Goal: Task Accomplishment & Management: Complete application form

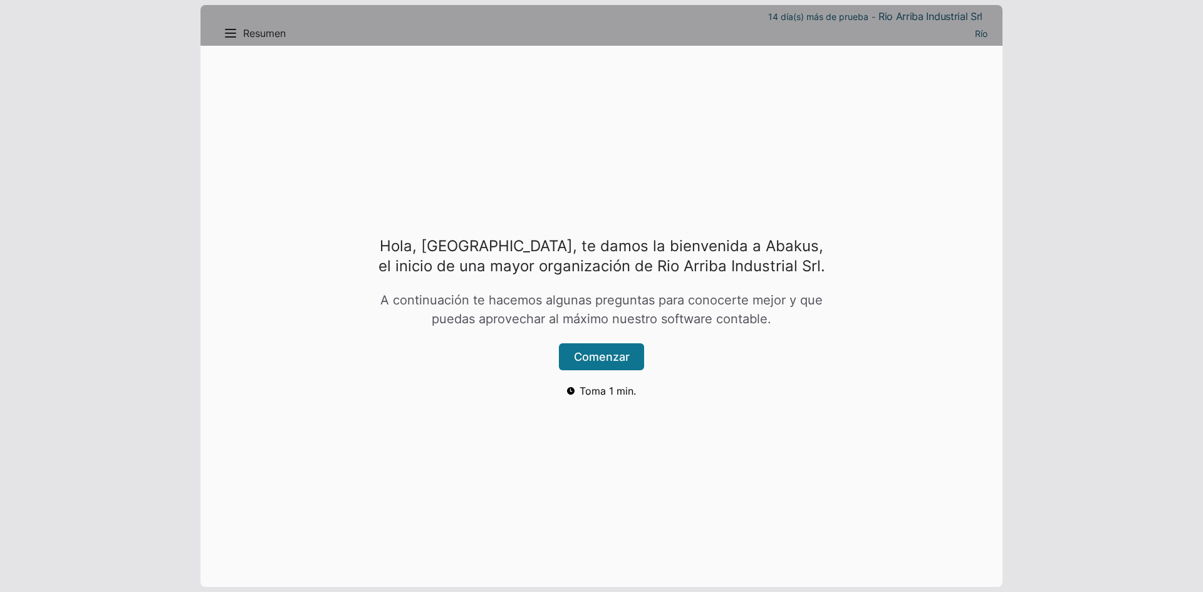
click at [605, 357] on button "Comenzar" at bounding box center [601, 356] width 85 height 27
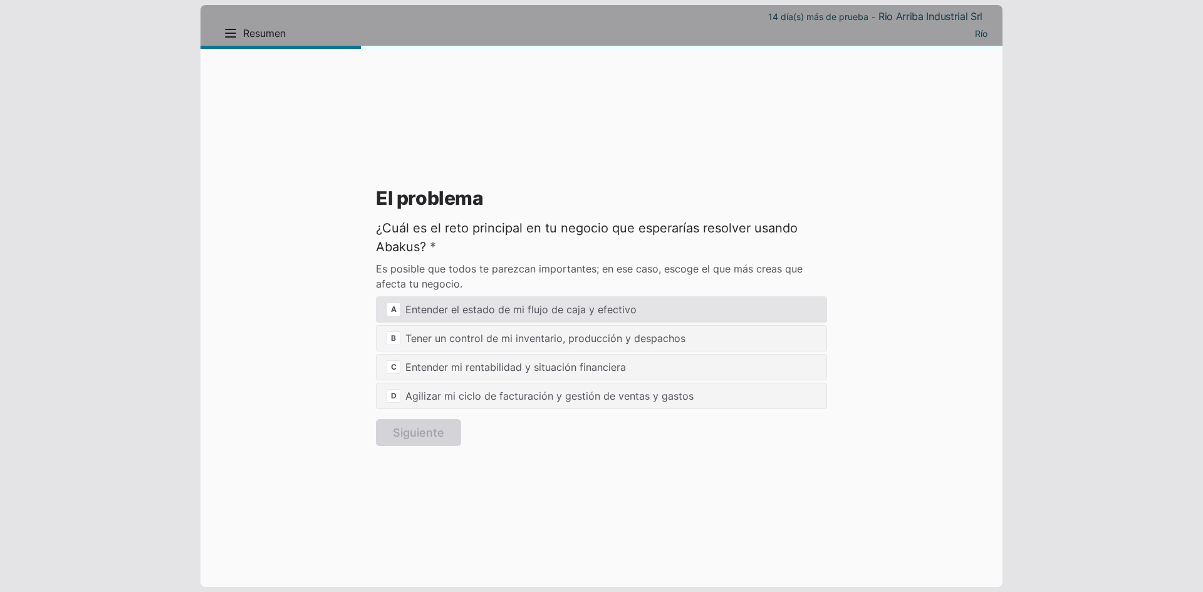
click at [541, 316] on div "A Entender el estado de mi flujo de caja y efectivo" at bounding box center [601, 309] width 451 height 26
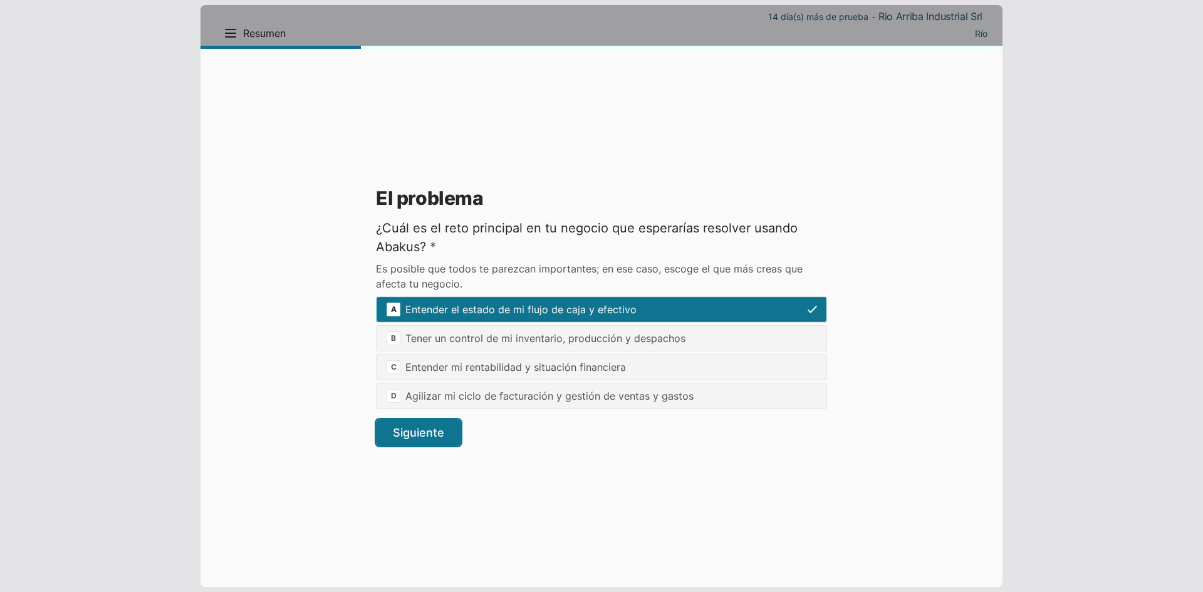
click at [459, 426] on button "Siguiente" at bounding box center [418, 432] width 85 height 27
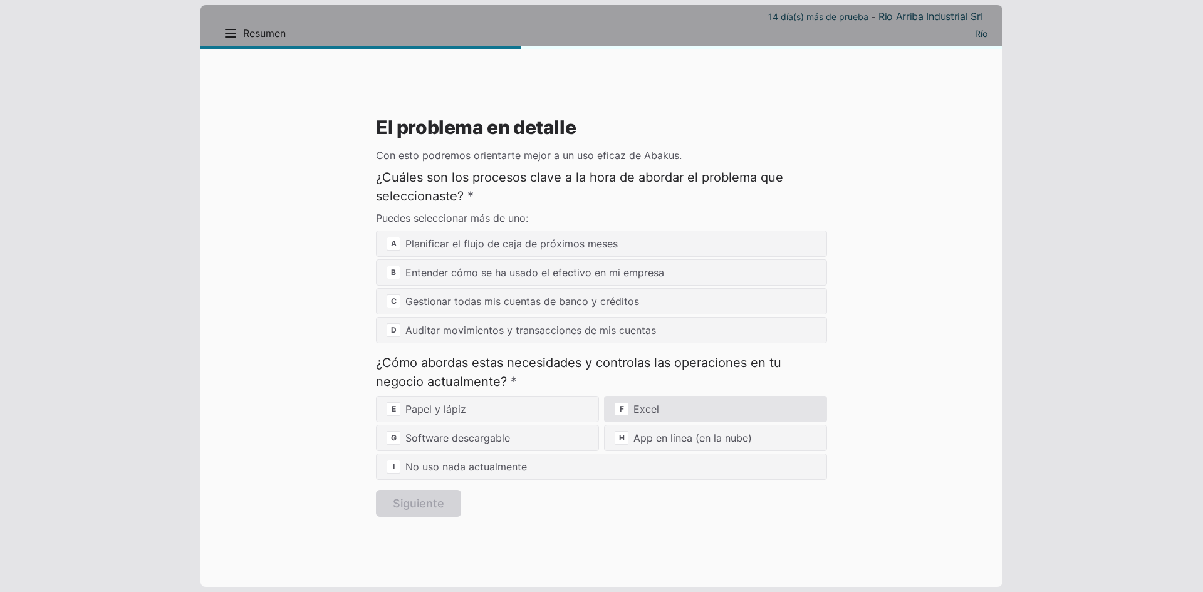
click at [631, 412] on div "F Excel" at bounding box center [715, 409] width 223 height 26
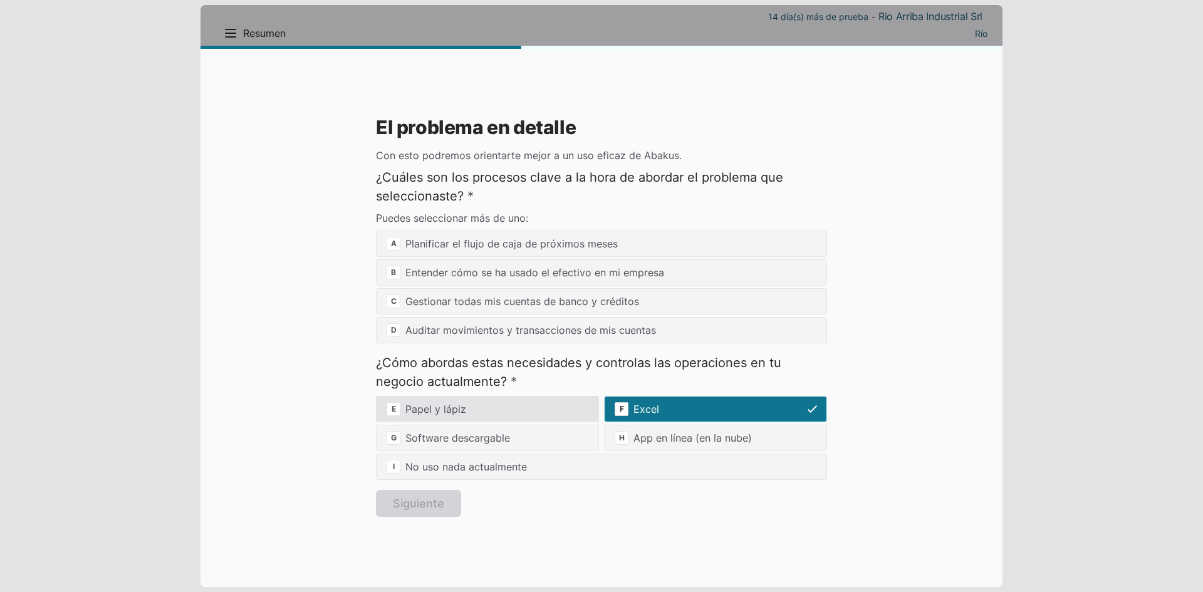
click at [456, 412] on div "E Papel y lápiz" at bounding box center [487, 409] width 223 height 26
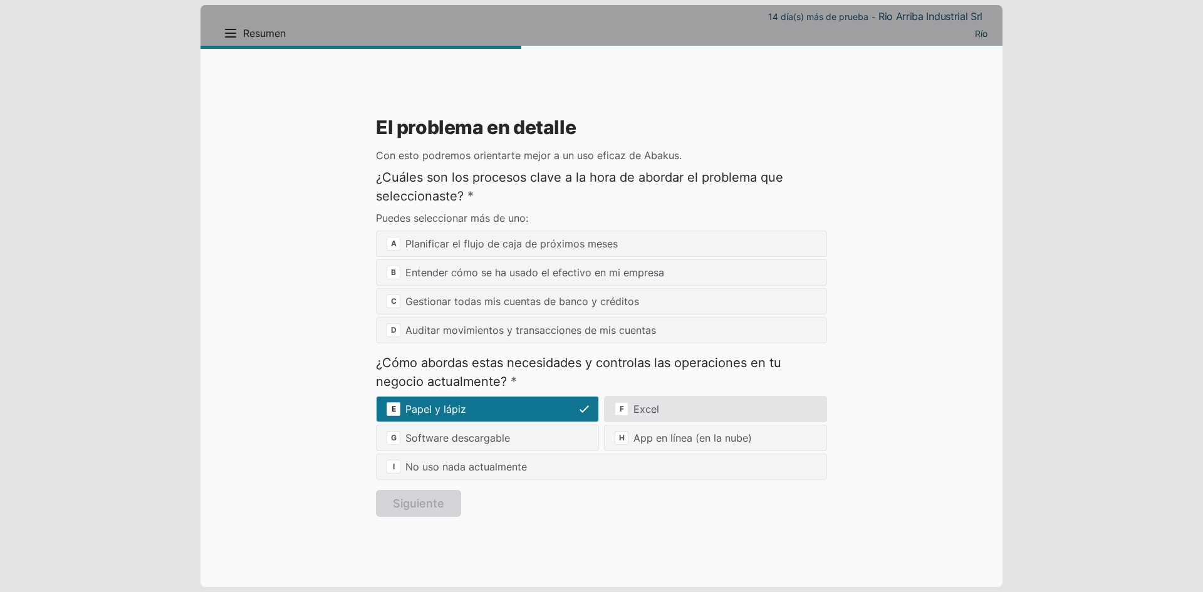
click at [642, 414] on div "F Excel" at bounding box center [715, 409] width 223 height 26
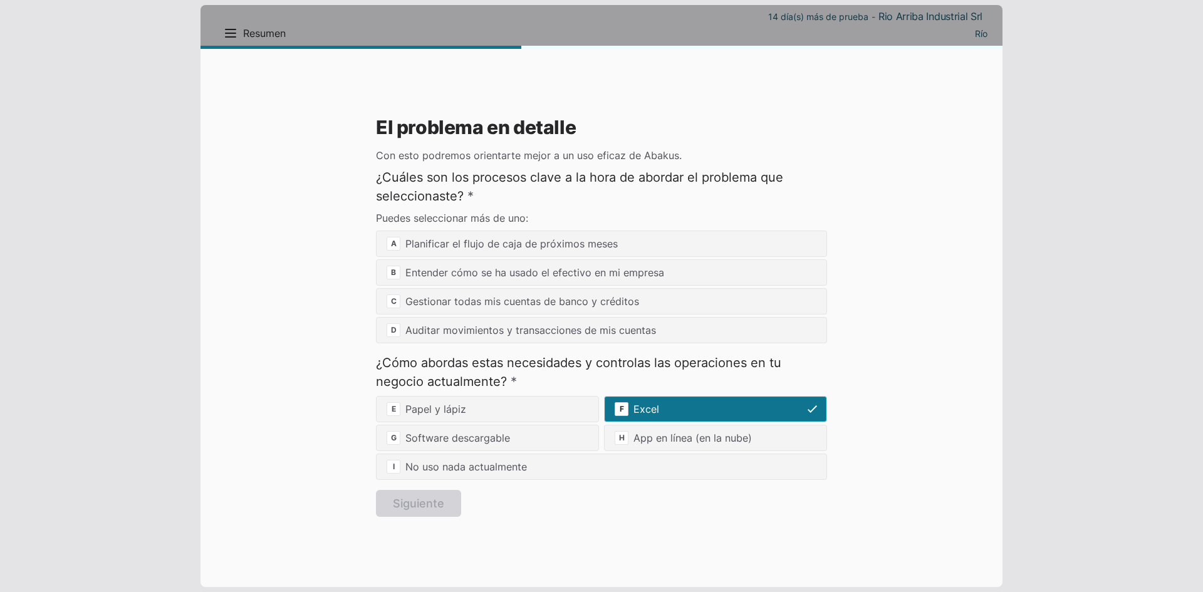
click at [624, 409] on span "F" at bounding box center [622, 409] width 14 height 14
click at [811, 411] on div "E Papel y lápiz F Excel G Software descargable H App en línea (en la nube) I No…" at bounding box center [601, 438] width 451 height 84
click at [439, 503] on section "El problema en detalle Con esto podremos orientarte mejor a un uso eficaz de Ab…" at bounding box center [601, 317] width 451 height 400
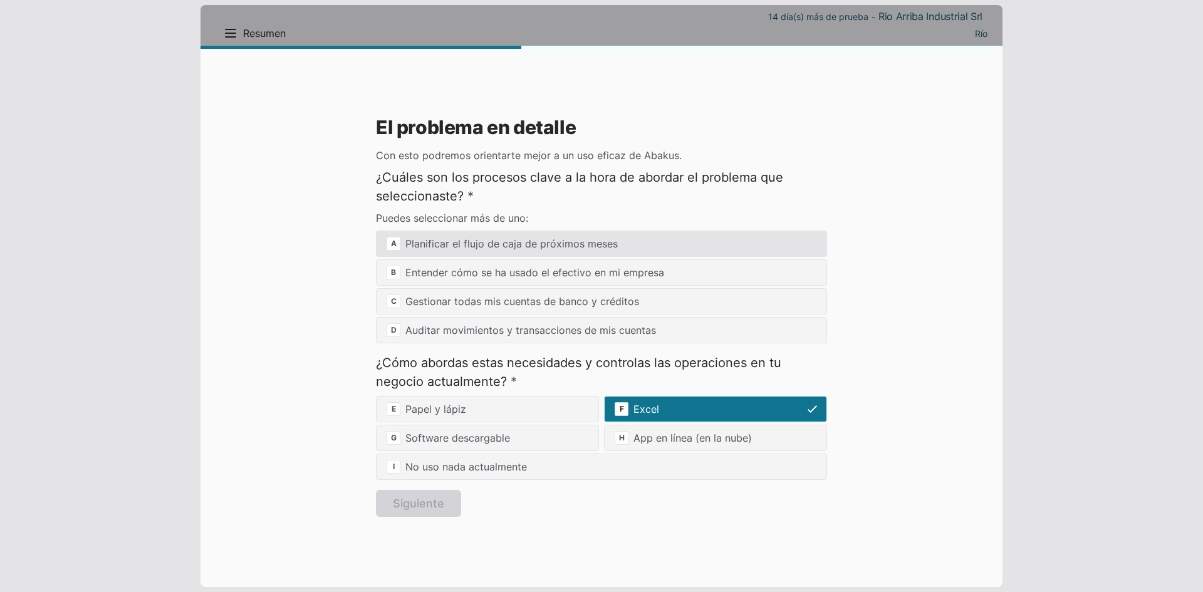
click at [499, 252] on div "A Planificar el flujo de caja de próximos meses" at bounding box center [601, 244] width 451 height 26
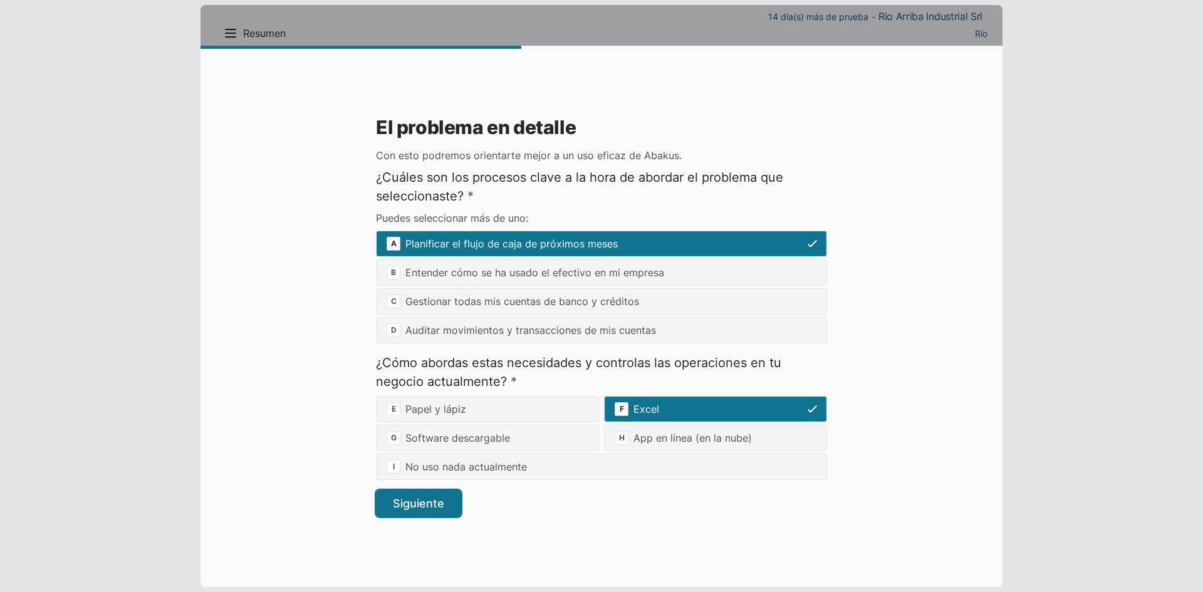
click at [454, 496] on button "Siguiente" at bounding box center [418, 503] width 85 height 27
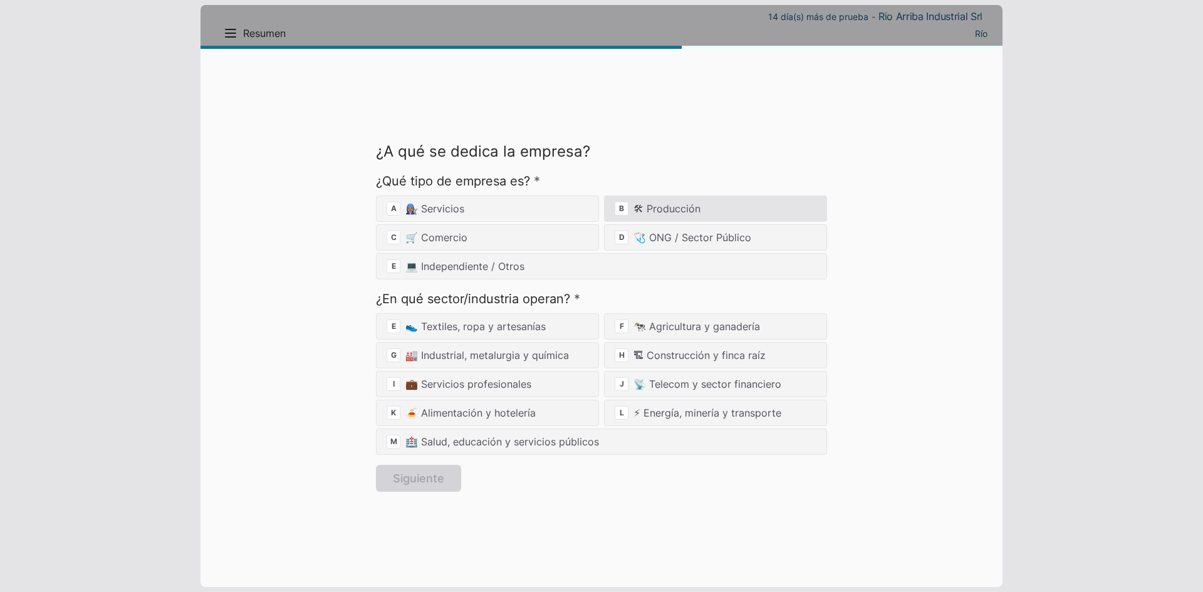
click at [638, 213] on div "B 🛠 Producción" at bounding box center [715, 209] width 223 height 26
click at [801, 213] on div "A 👩🏽‍🔧 Servicios B 🛠 Producción C 🛒 Comercio D 🩺 ONG / Sector Público E 💻 Indep…" at bounding box center [601, 238] width 451 height 84
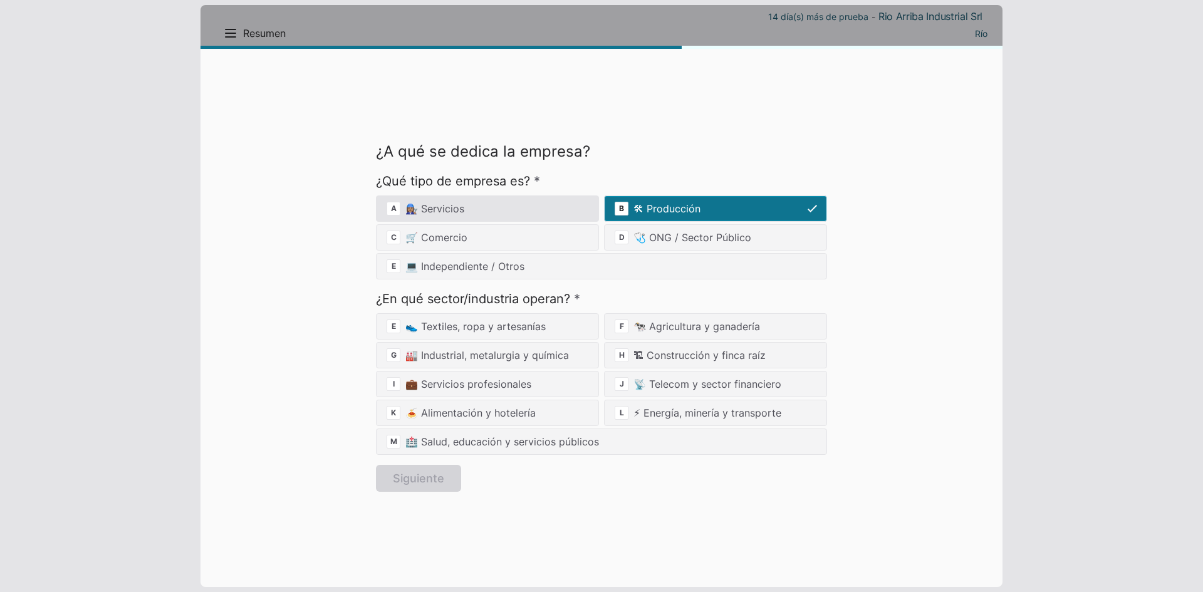
click at [510, 211] on div "A 👩🏽‍🔧 Servicios" at bounding box center [487, 209] width 223 height 26
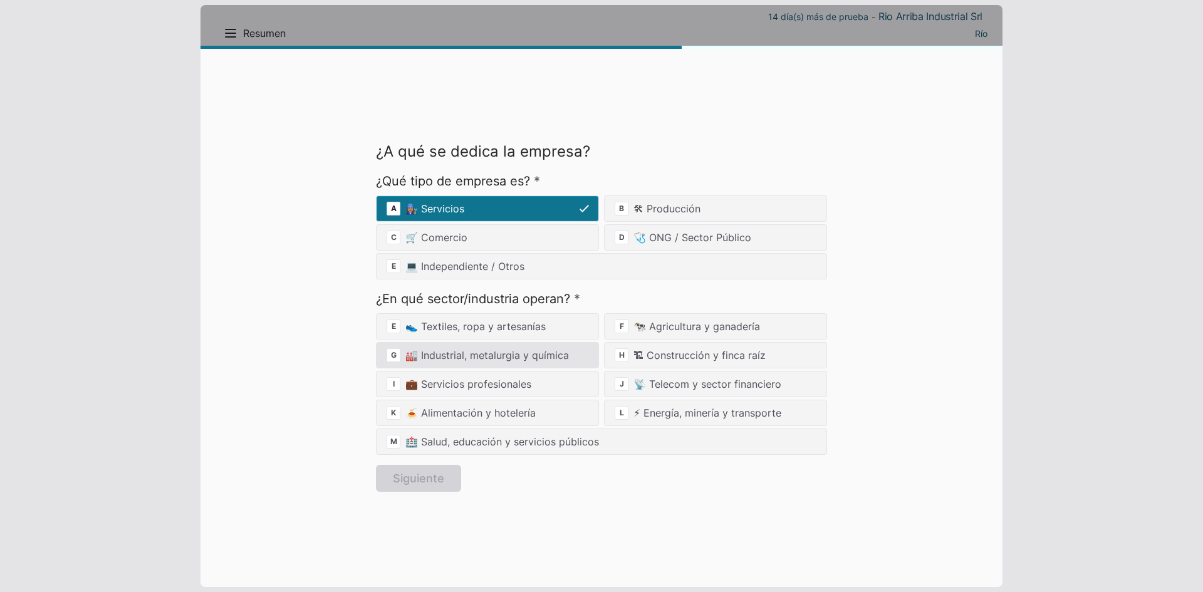
click at [521, 352] on div "G 🏭 Industrial, metalurgia y química" at bounding box center [487, 355] width 223 height 26
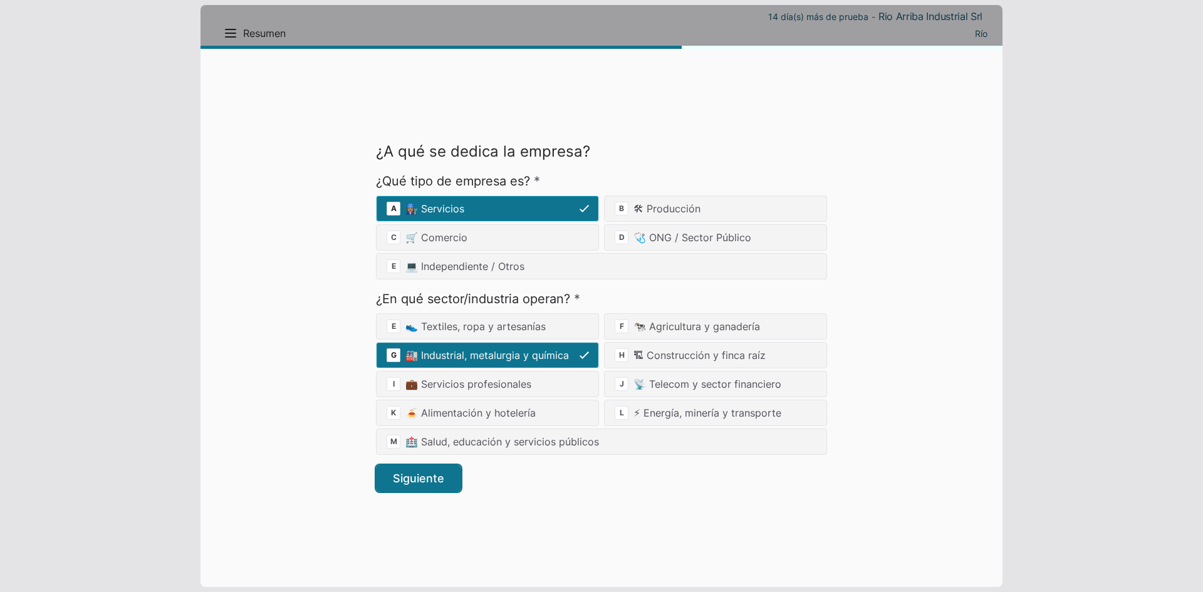
click at [419, 483] on button "Siguiente" at bounding box center [418, 478] width 85 height 27
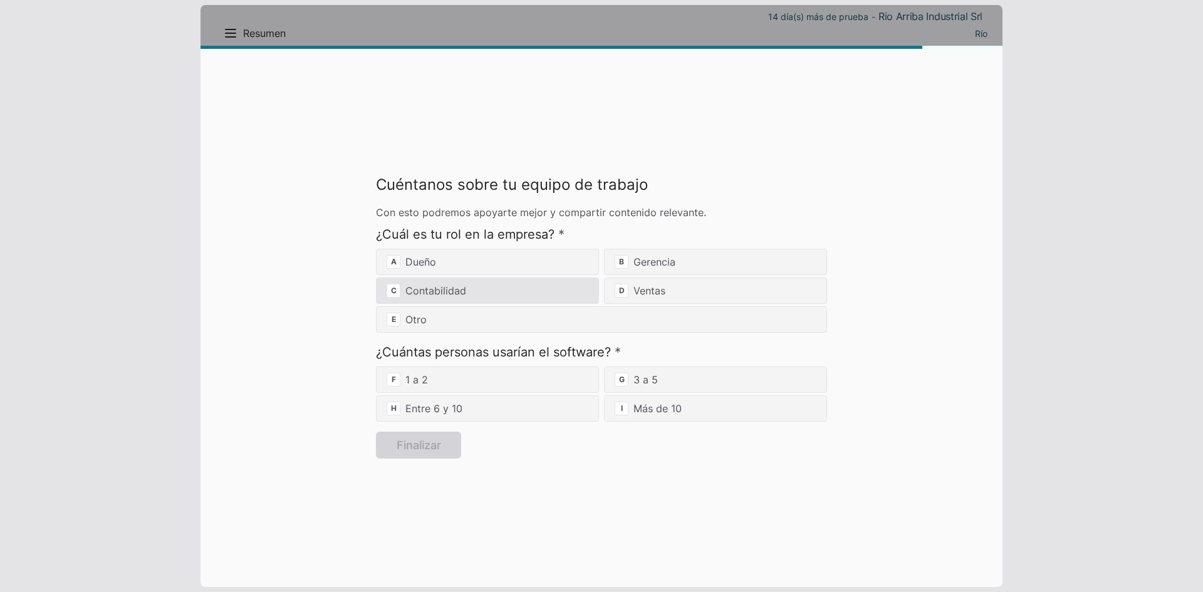
click at [566, 289] on div "C Contabilidad" at bounding box center [487, 291] width 223 height 26
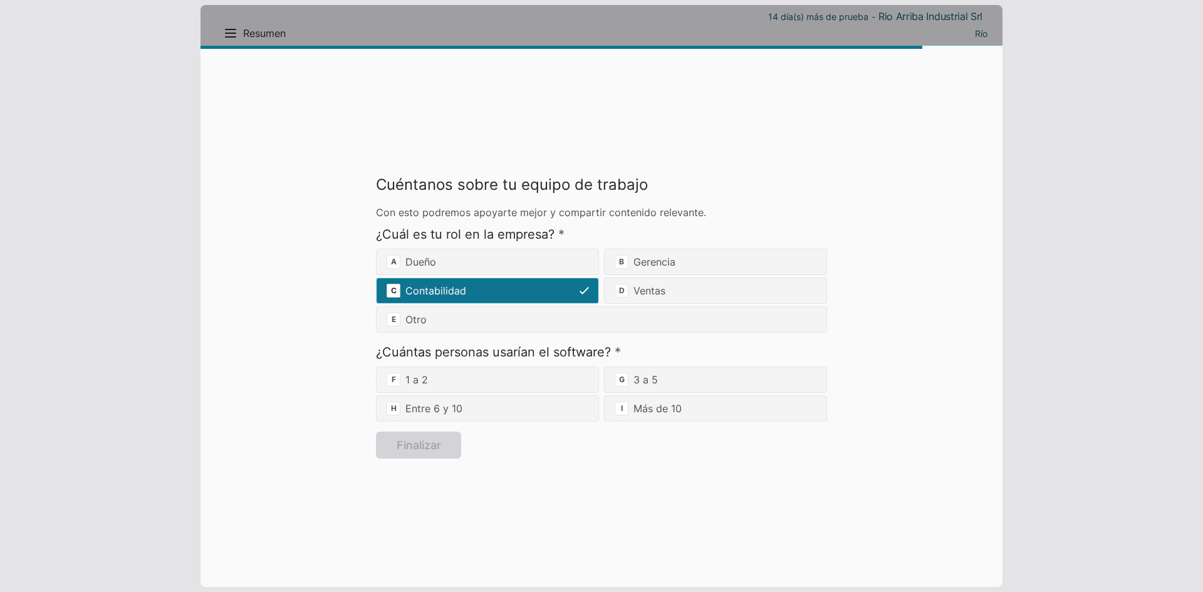
click at [566, 289] on div "A Dueño B Gerencia C Contabilidad D Ventas E Otro" at bounding box center [601, 291] width 451 height 84
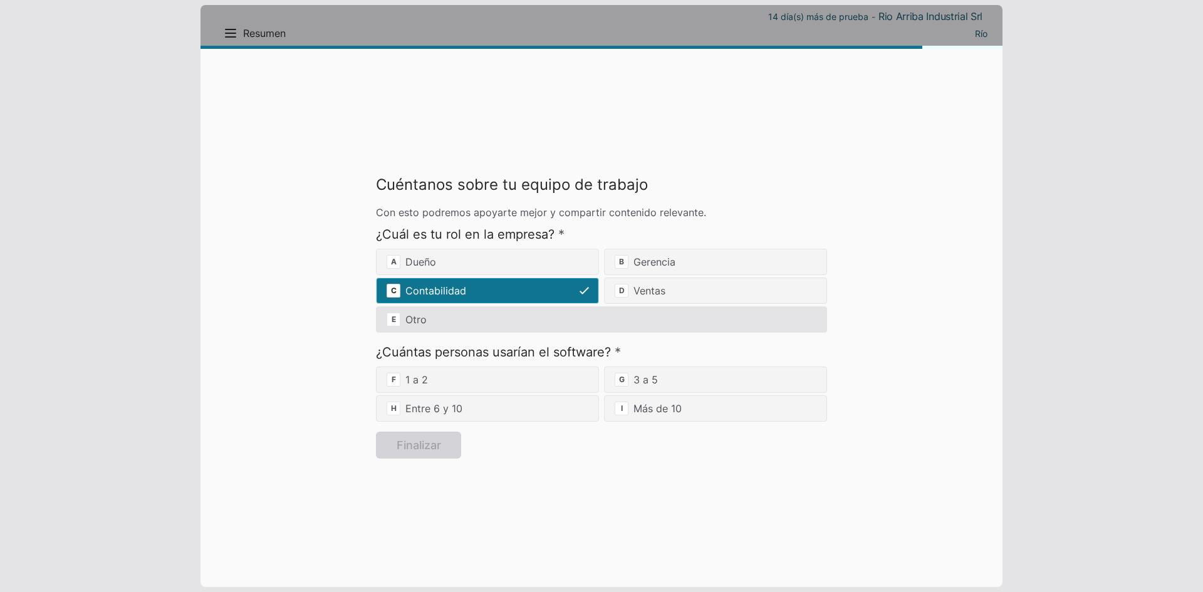
click at [550, 315] on div "E Otro" at bounding box center [601, 319] width 451 height 26
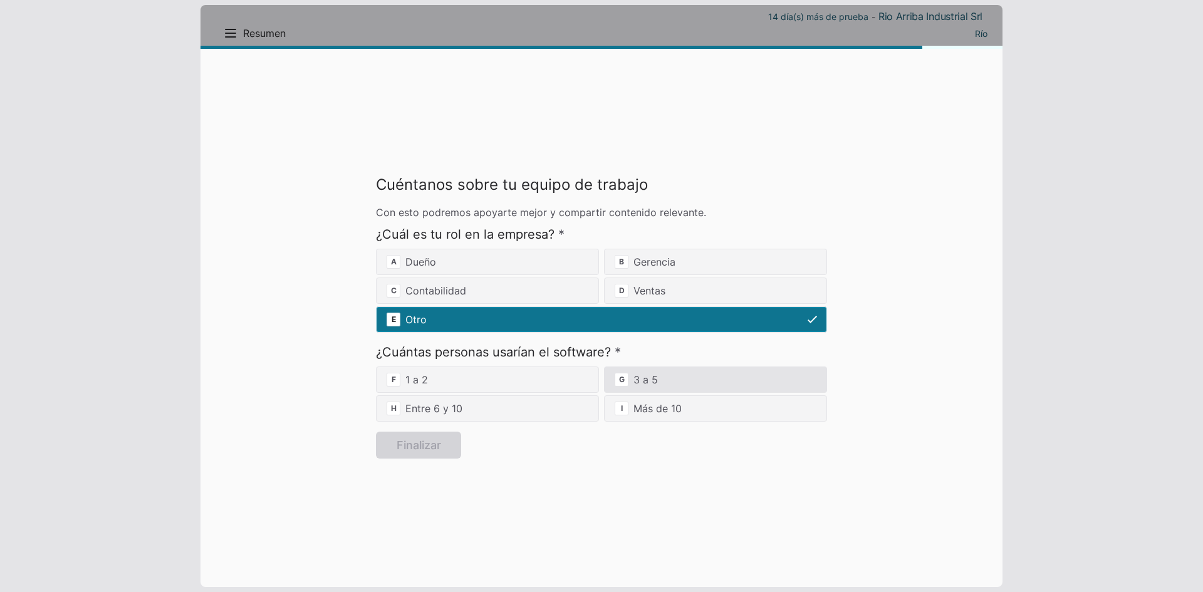
click at [669, 389] on div "G 3 a 5" at bounding box center [715, 380] width 223 height 26
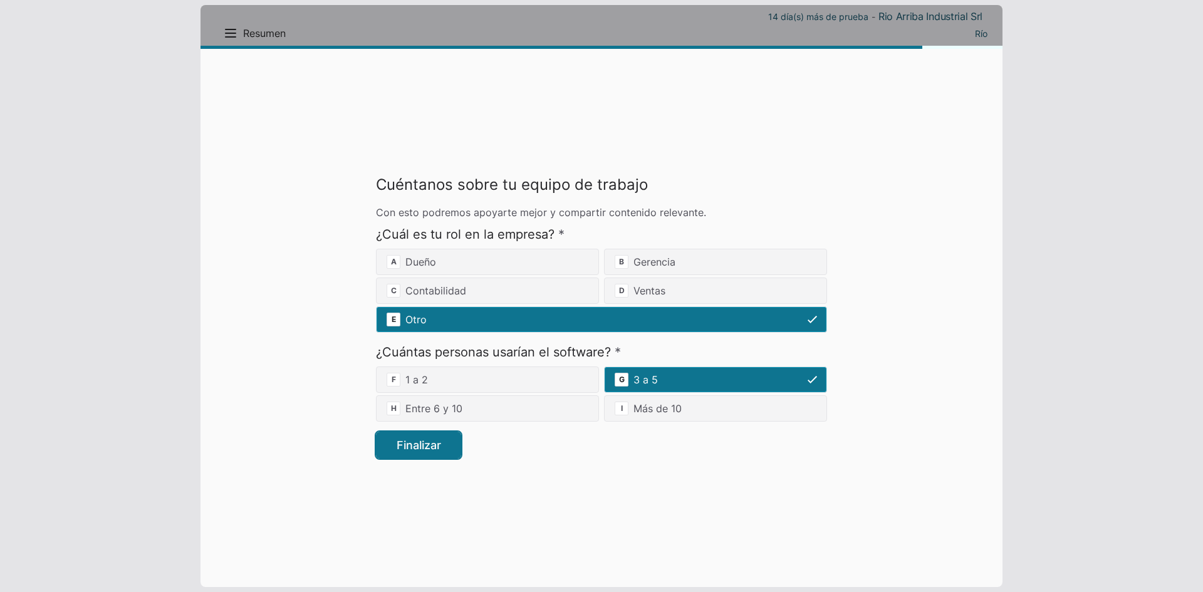
click at [452, 434] on button "Finalizar" at bounding box center [418, 445] width 85 height 27
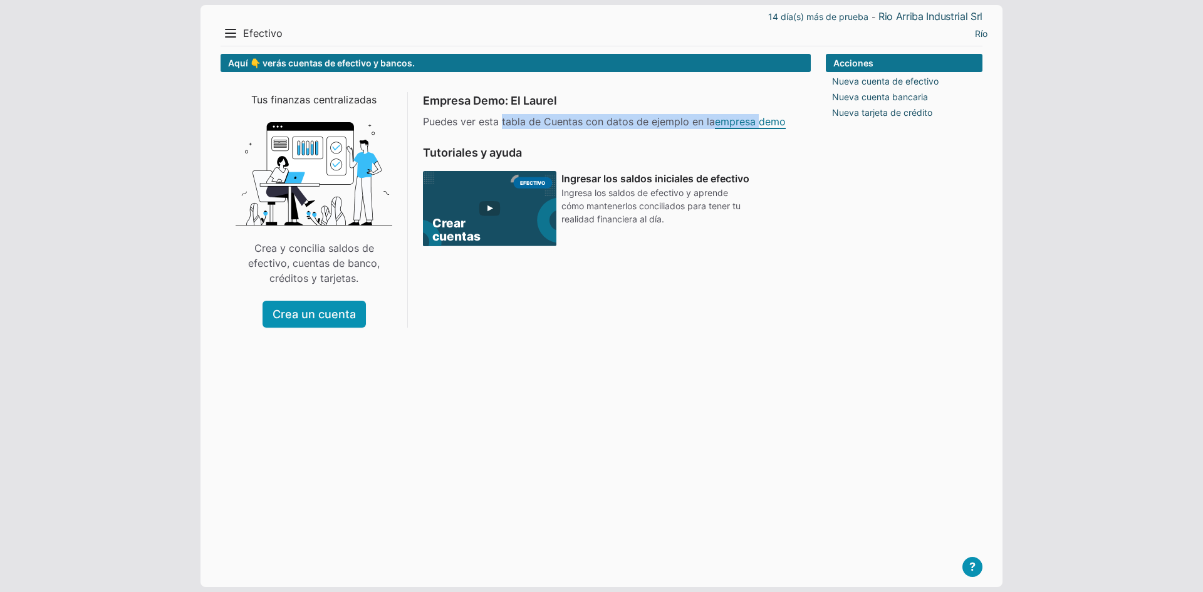
drag, startPoint x: 503, startPoint y: 127, endPoint x: 759, endPoint y: 127, distance: 255.7
click at [759, 127] on p "Puedes ver esta tabla de Cuentas con datos de ejemplo en la empresa demo" at bounding box center [609, 121] width 373 height 15
click at [499, 203] on use at bounding box center [489, 218] width 187 height 94
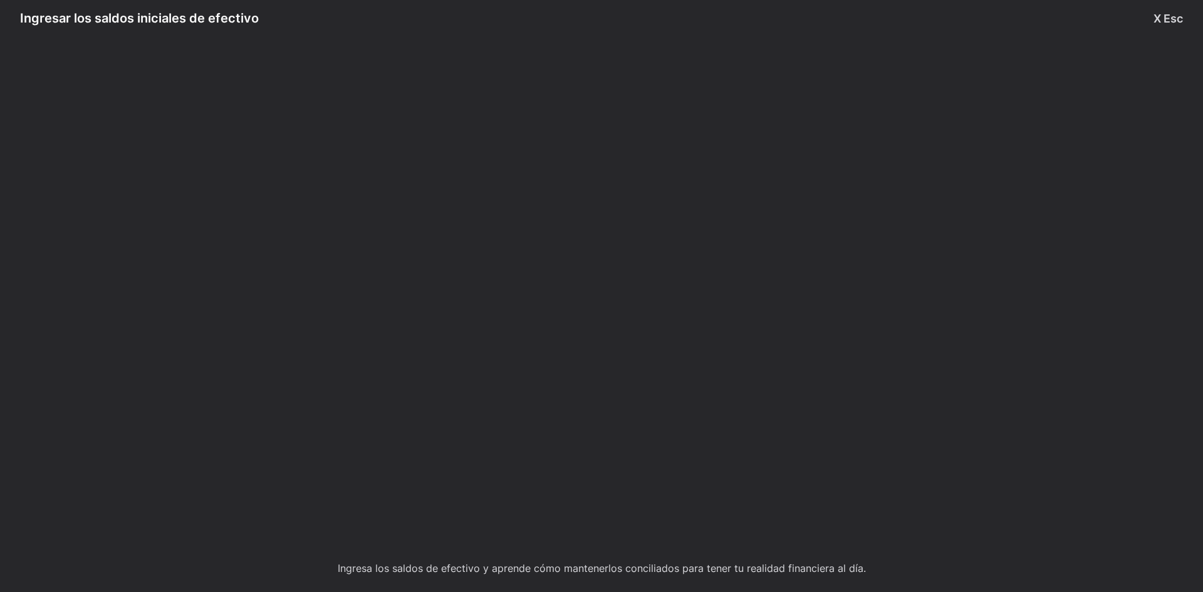
click at [1166, 15] on button "X Esc" at bounding box center [1168, 18] width 29 height 17
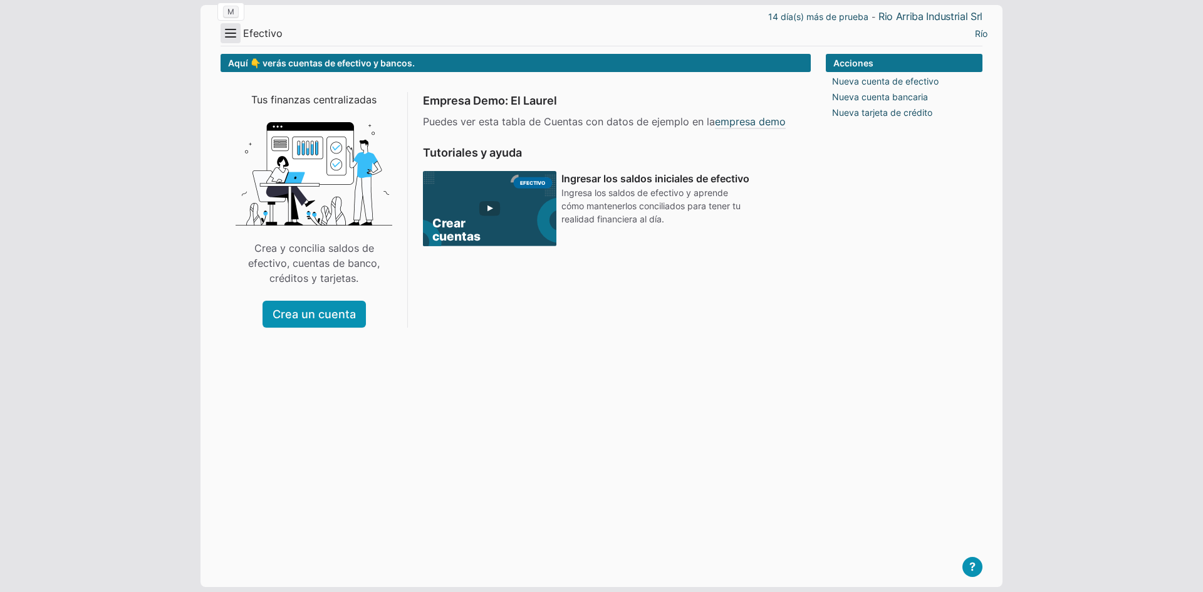
click at [234, 39] on button "Menu" at bounding box center [231, 33] width 20 height 20
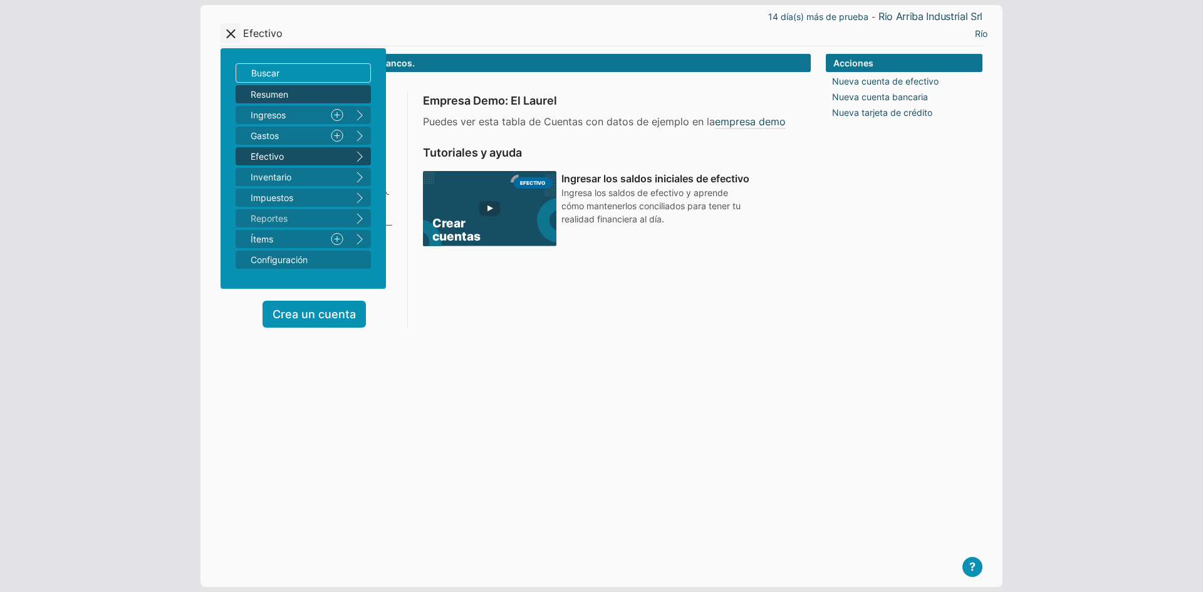
click at [277, 95] on span "Resumen" at bounding box center [297, 94] width 93 height 13
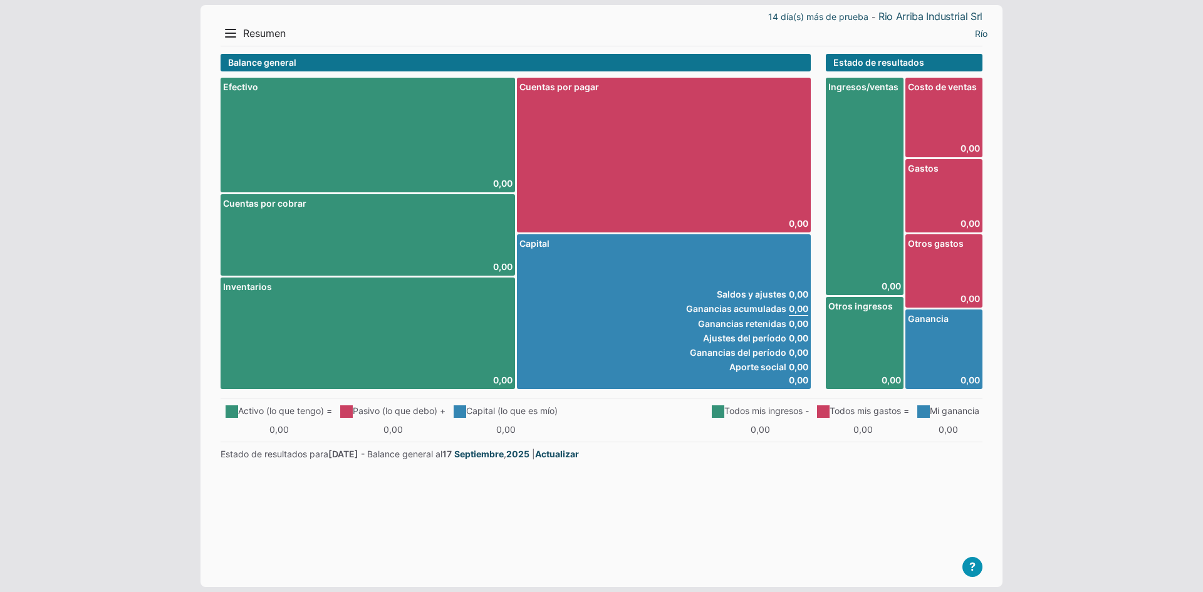
click at [239, 43] on header "14 día(s) más de prueba - Rio Arriba Industrial Srl Menu Resumen Ingresos 1 Nue…" at bounding box center [602, 25] width 762 height 41
click at [238, 38] on button "Menu" at bounding box center [231, 33] width 20 height 20
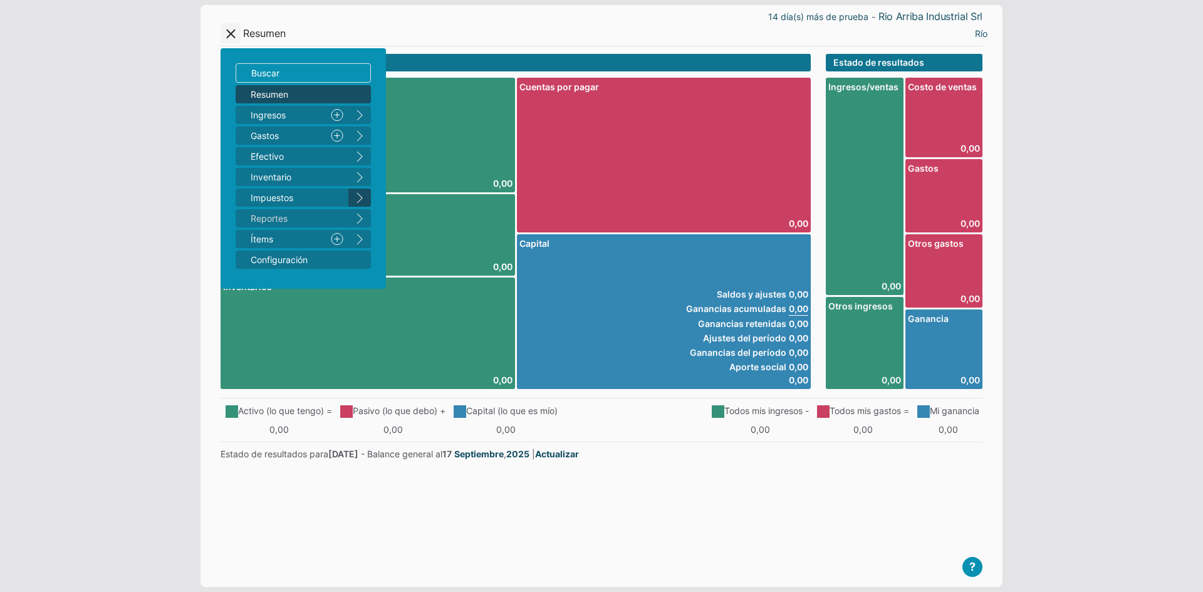
click at [360, 202] on button "right" at bounding box center [359, 198] width 23 height 18
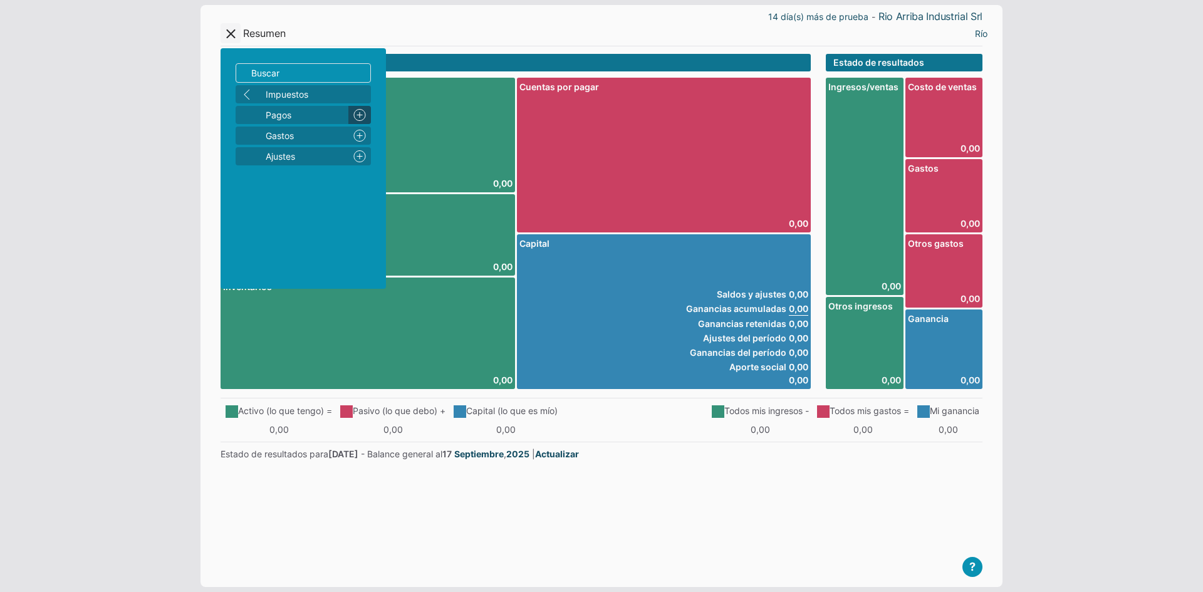
click at [357, 115] on link "Nuevo" at bounding box center [359, 115] width 23 height 18
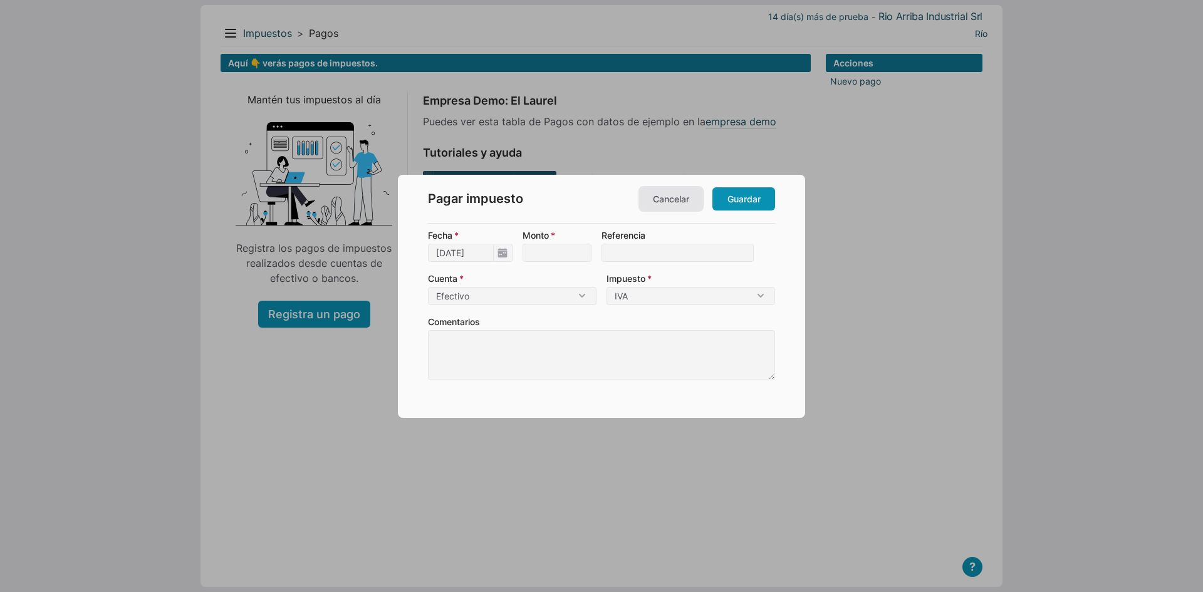
drag, startPoint x: 656, startPoint y: 199, endPoint x: 622, endPoint y: 173, distance: 42.5
click at [657, 199] on link "Cancelar" at bounding box center [671, 198] width 63 height 23
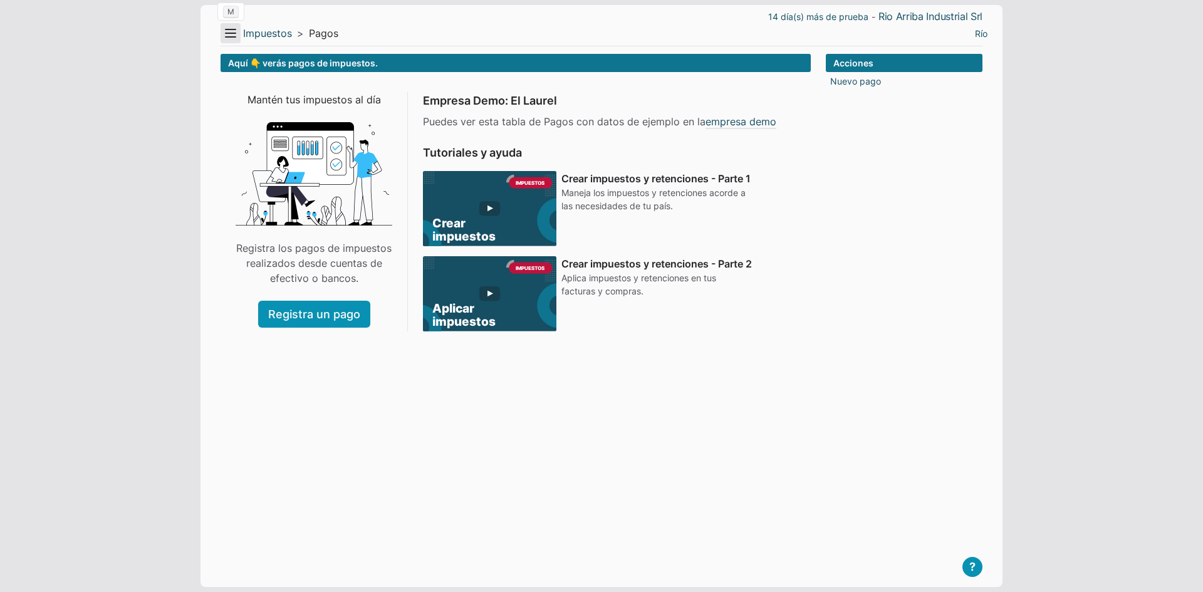
click at [232, 31] on button "Menu" at bounding box center [231, 33] width 20 height 20
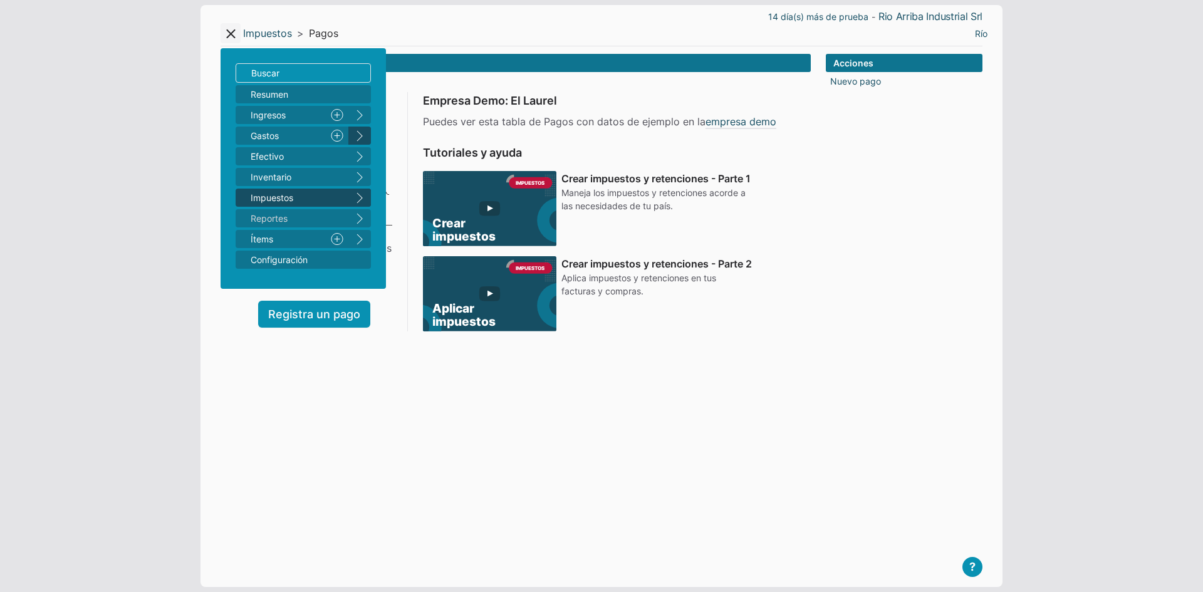
click at [353, 133] on button "right" at bounding box center [359, 136] width 23 height 18
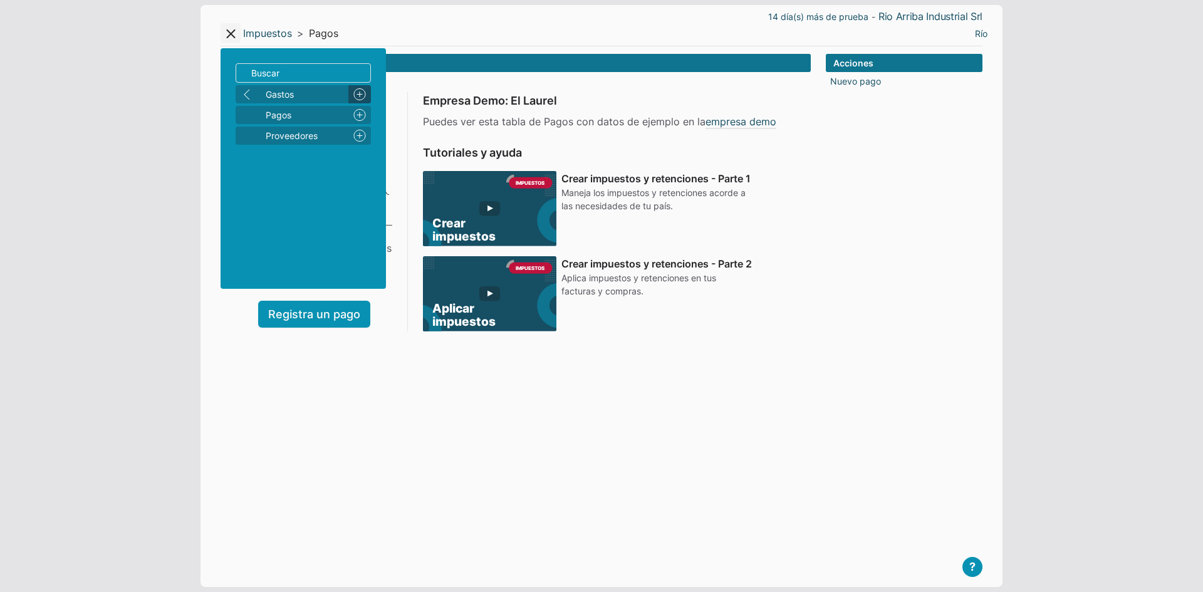
click at [358, 99] on link "Nuevo" at bounding box center [359, 94] width 23 height 18
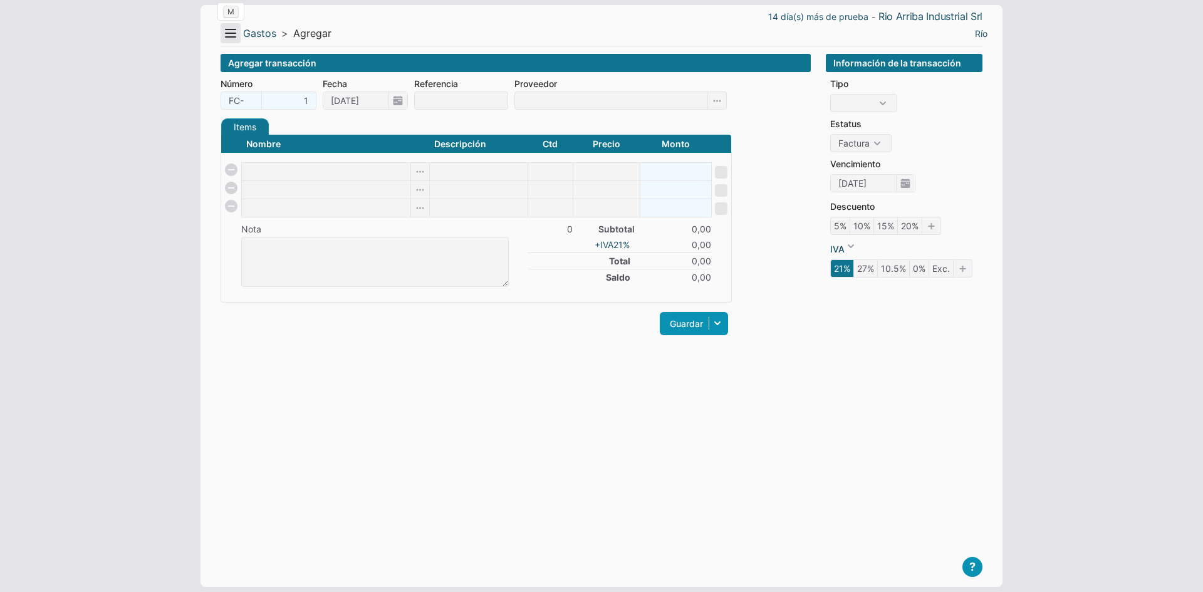
click at [235, 32] on button "Menu" at bounding box center [231, 33] width 20 height 20
